Goal: Check status: Check status

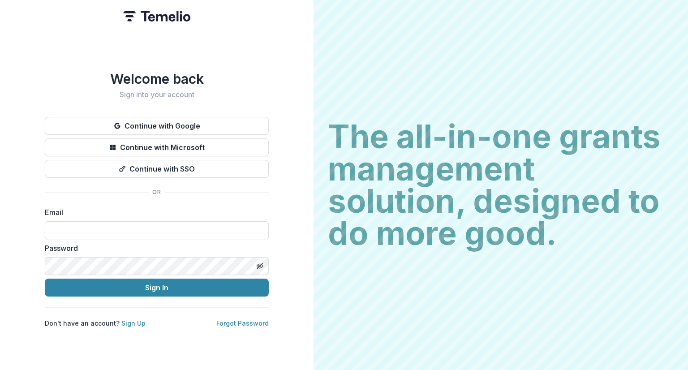
click at [184, 236] on form "Email Password Sign In" at bounding box center [157, 252] width 224 height 90
click at [186, 234] on input at bounding box center [157, 230] width 224 height 18
type input "**********"
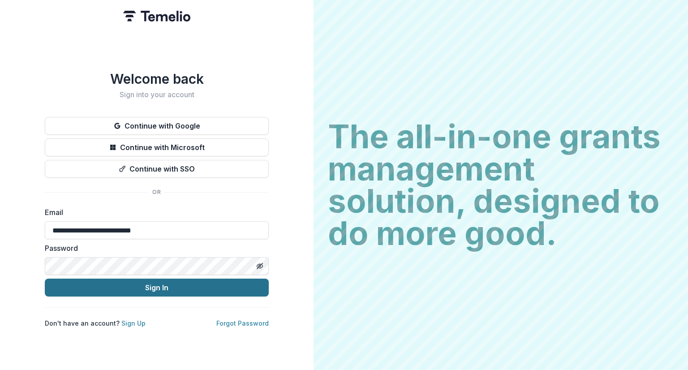
click at [176, 285] on button "Sign In" at bounding box center [157, 288] width 224 height 18
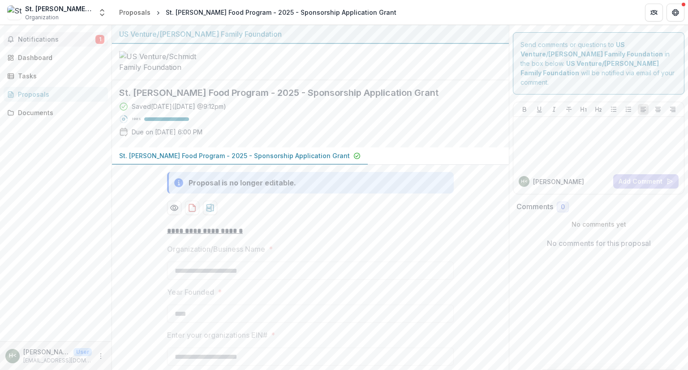
click at [60, 41] on span "Notifications" at bounding box center [57, 40] width 78 height 8
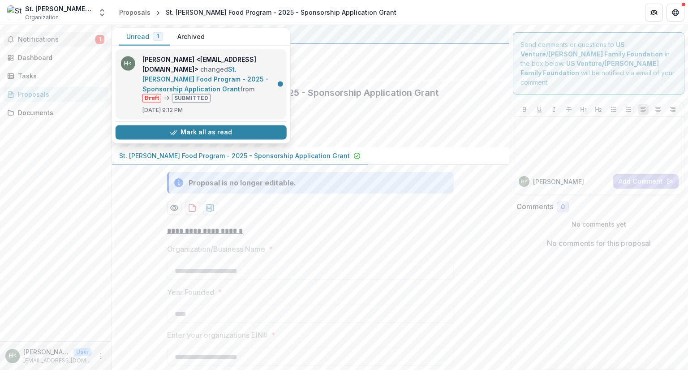
click at [260, 80] on link "St. [PERSON_NAME] Food Program - 2025 - Sponsorship Application Grant" at bounding box center [206, 78] width 126 height 27
